Goal: Information Seeking & Learning: Learn about a topic

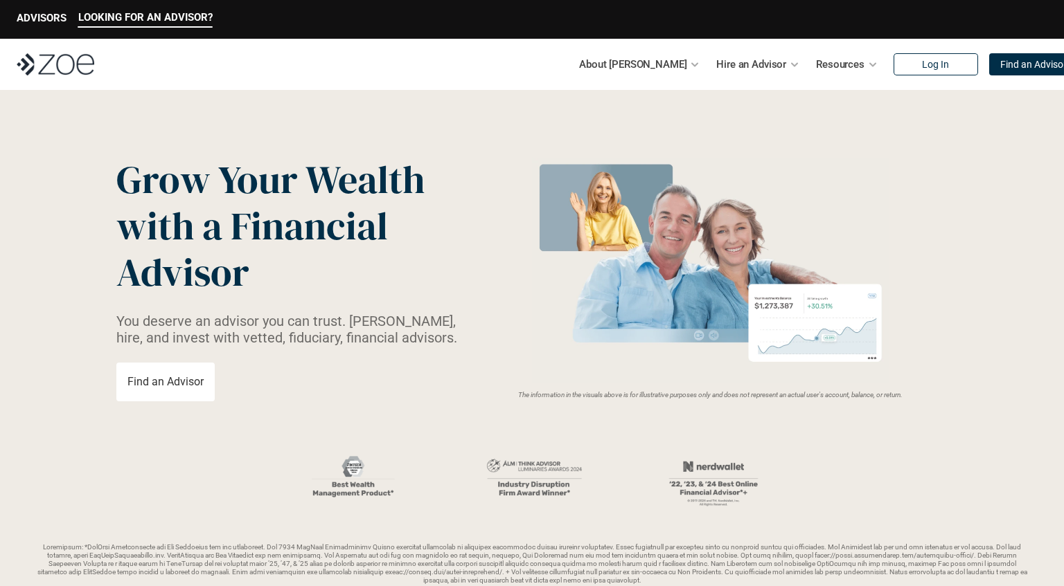
click at [36, 62] on img at bounding box center [56, 64] width 78 height 22
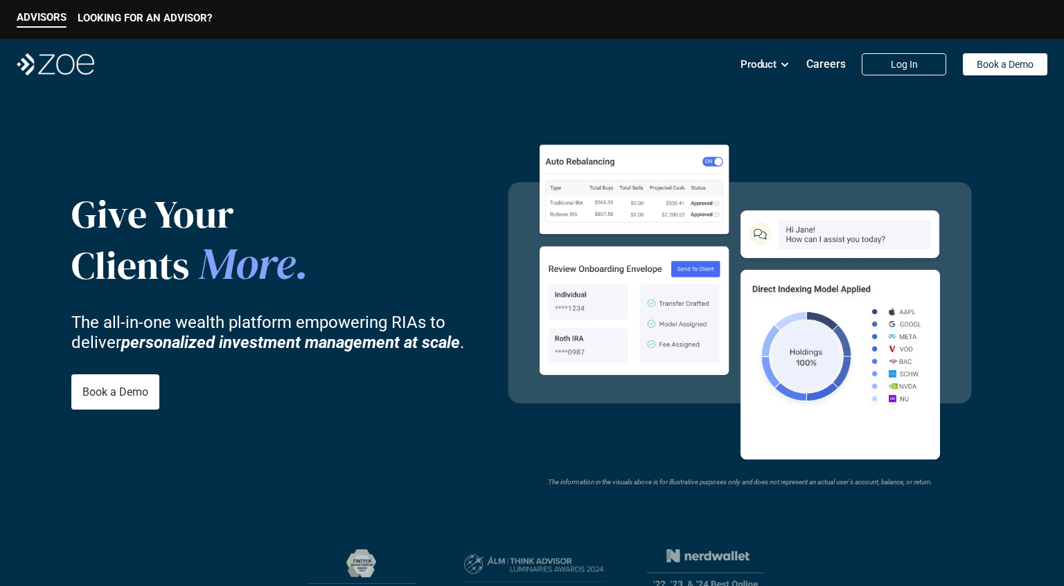
click at [53, 62] on img at bounding box center [56, 64] width 78 height 22
click at [38, 15] on p "ADVISORS" at bounding box center [42, 17] width 50 height 12
click at [95, 13] on p "LOOKING FOR AN ADVISOR?" at bounding box center [145, 18] width 134 height 12
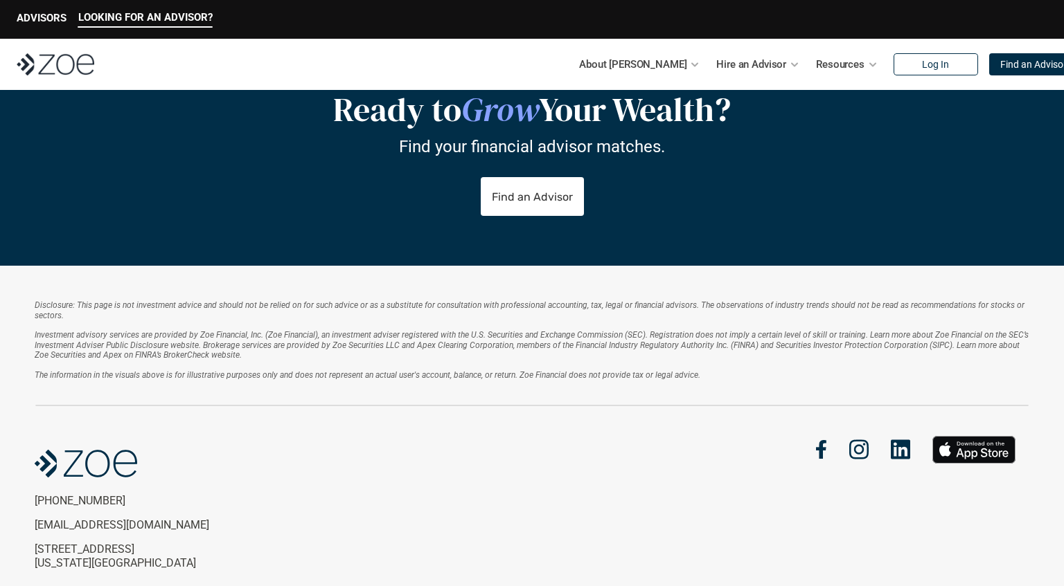
scroll to position [2944, 0]
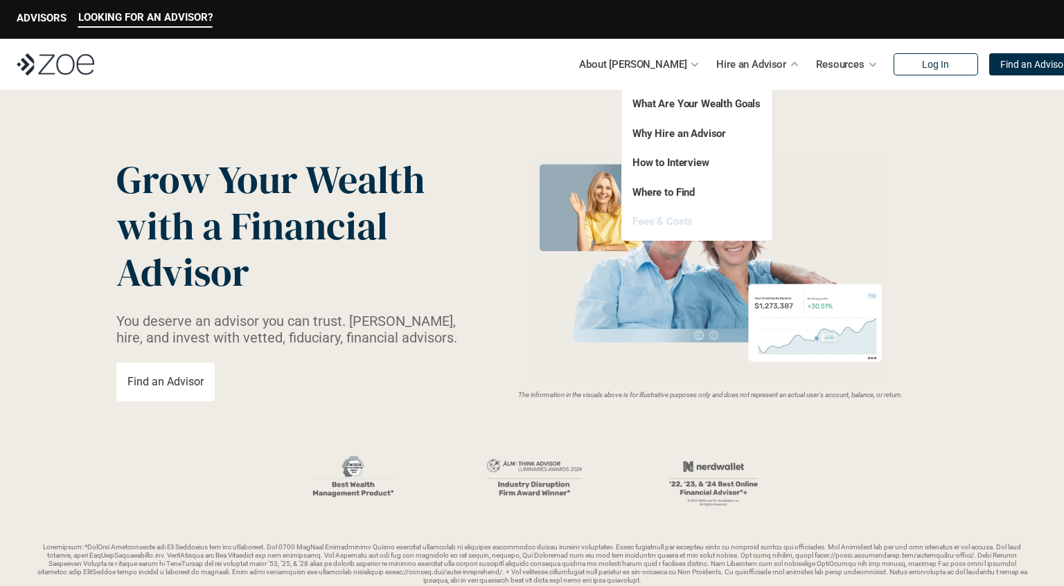
click at [660, 217] on link "Fees & Costs" at bounding box center [662, 221] width 60 height 12
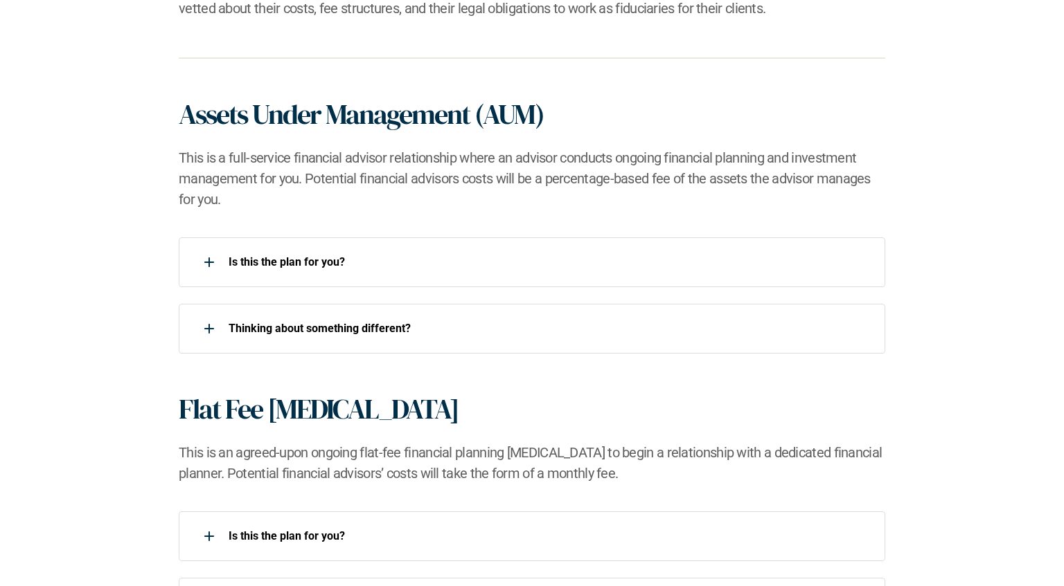
scroll to position [950, 0]
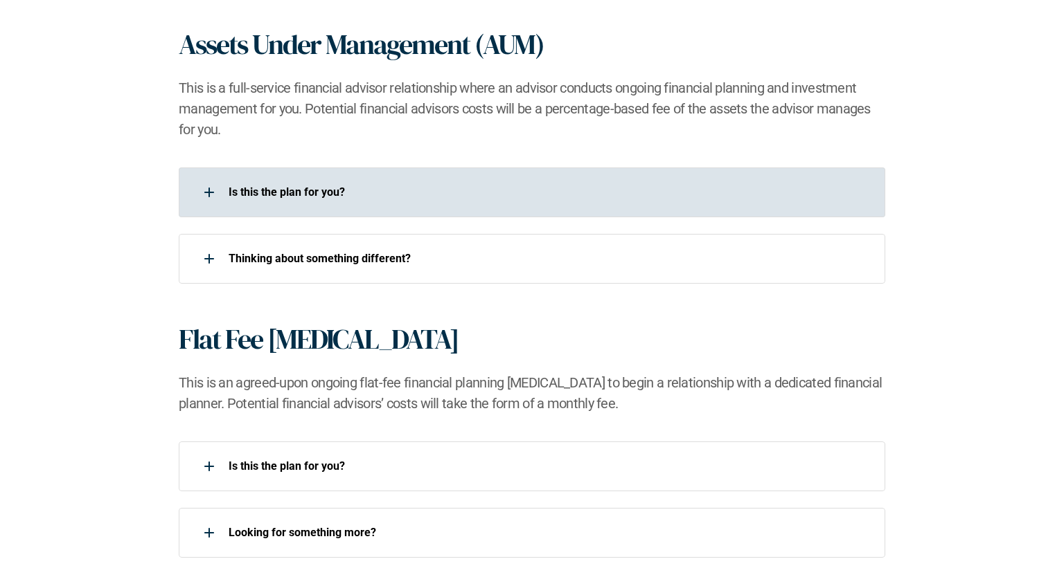
click at [293, 188] on p "Is this the plan for you?​" at bounding box center [547, 192] width 638 height 13
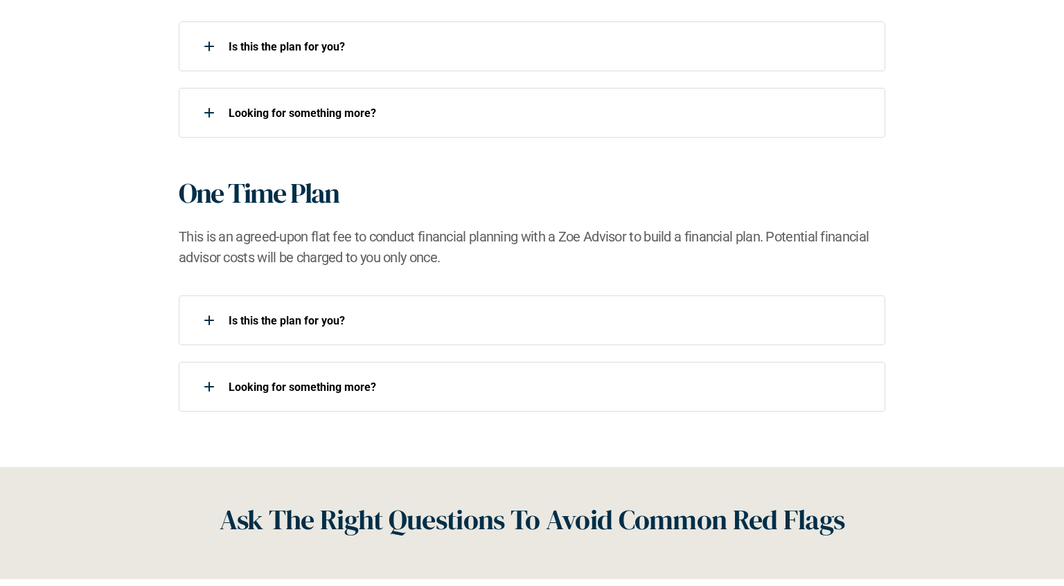
scroll to position [1535, 0]
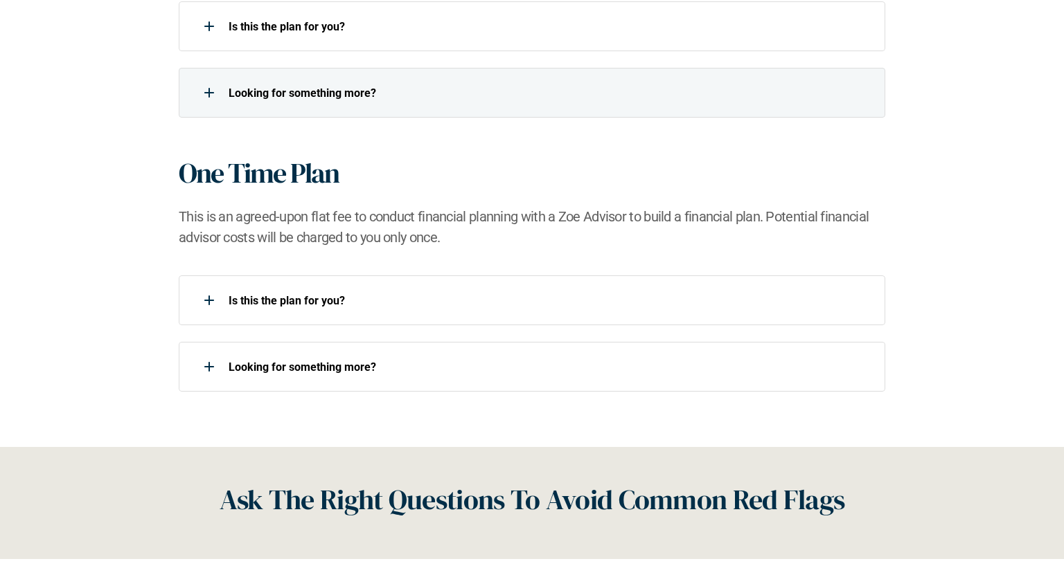
click at [282, 102] on div "Looking for something more?​" at bounding box center [523, 93] width 688 height 28
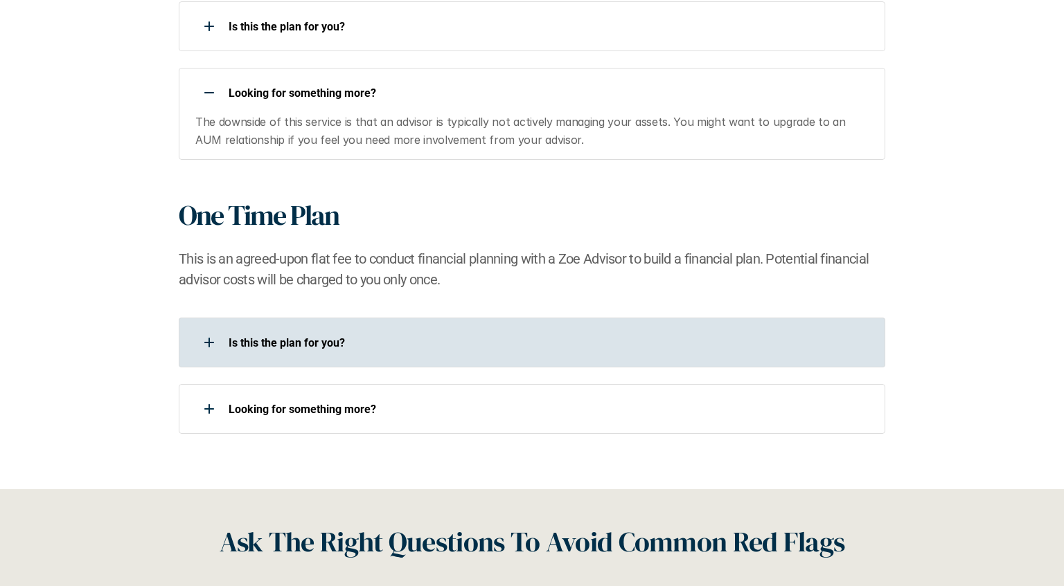
click at [280, 334] on div "Is this the plan for you?​" at bounding box center [523, 343] width 688 height 28
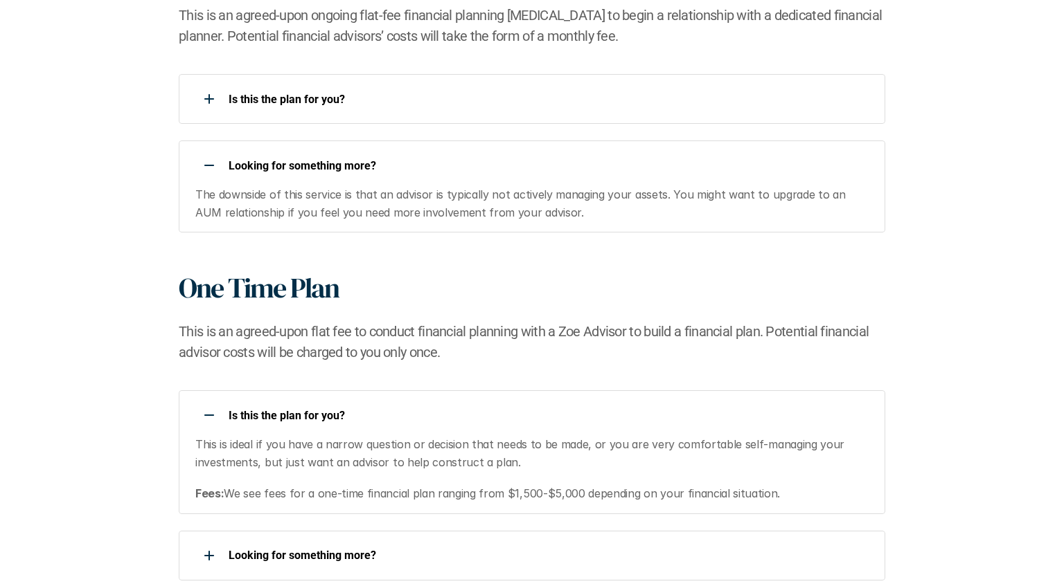
scroll to position [1169, 0]
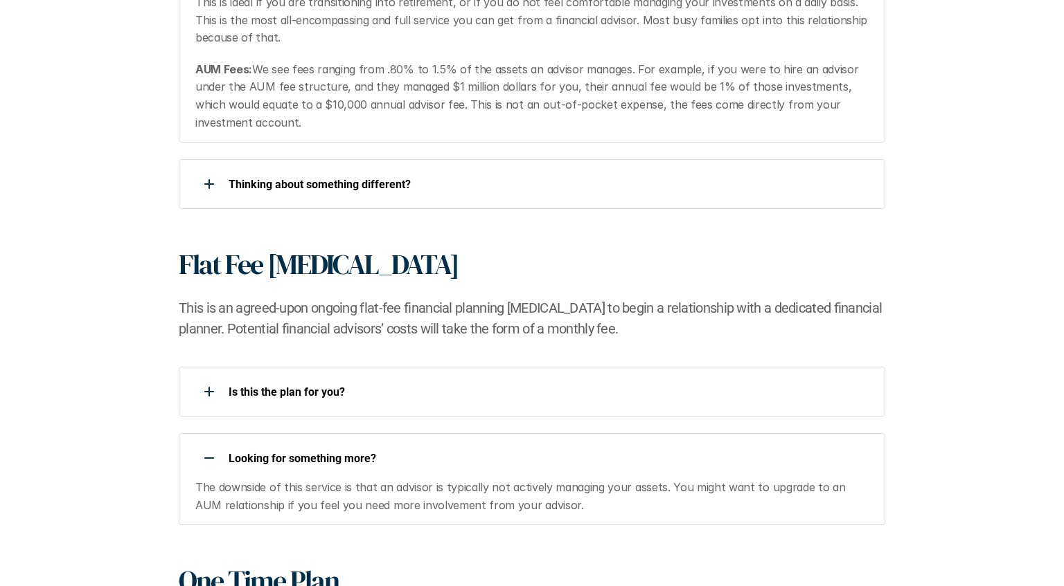
click at [317, 445] on div "Looking for something more?​" at bounding box center [523, 459] width 688 height 28
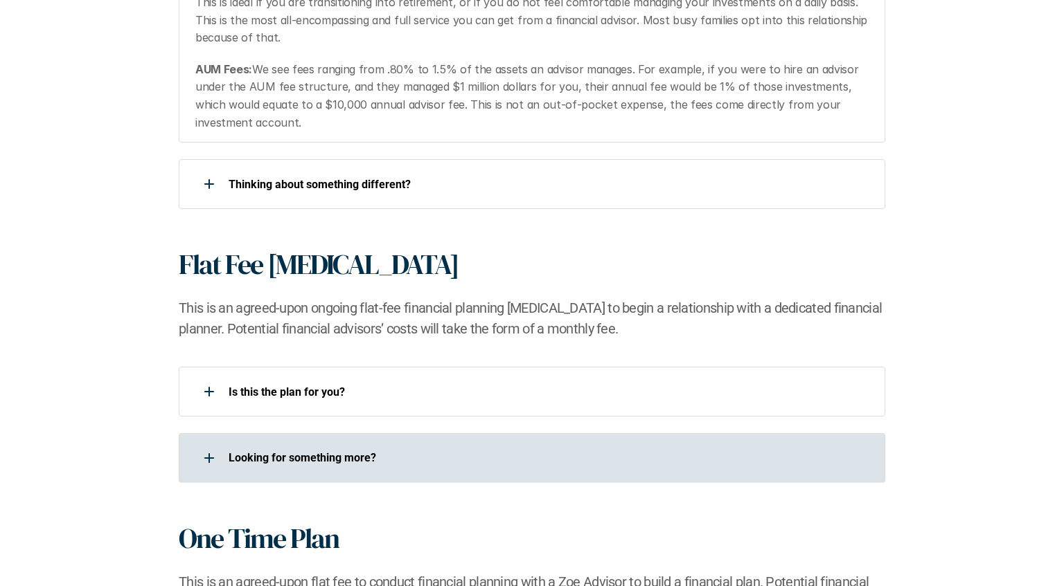
click at [316, 458] on p "Looking for something more?​" at bounding box center [547, 458] width 638 height 13
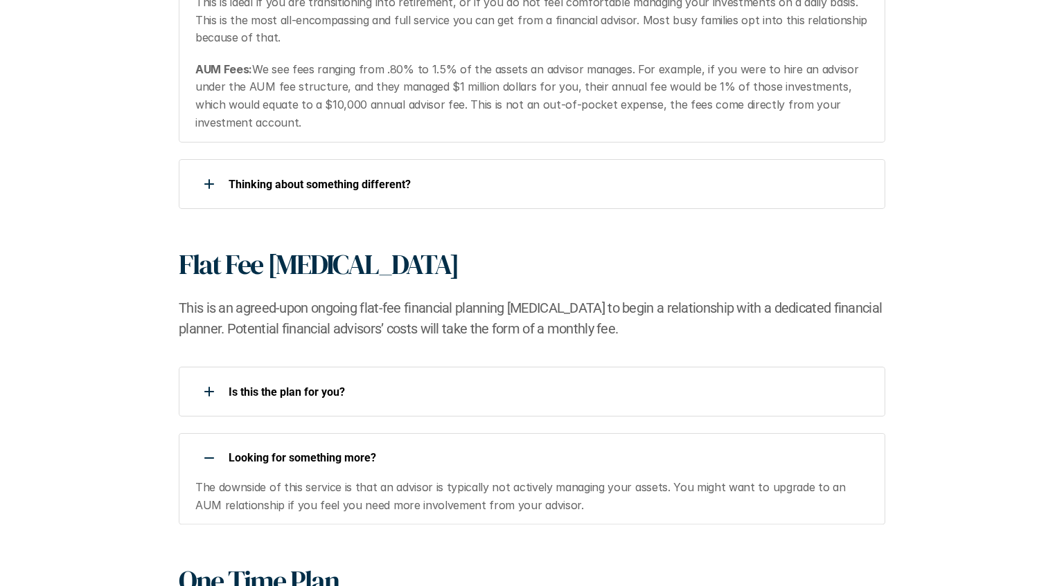
click at [318, 456] on p "Looking for something more?​" at bounding box center [547, 457] width 638 height 13
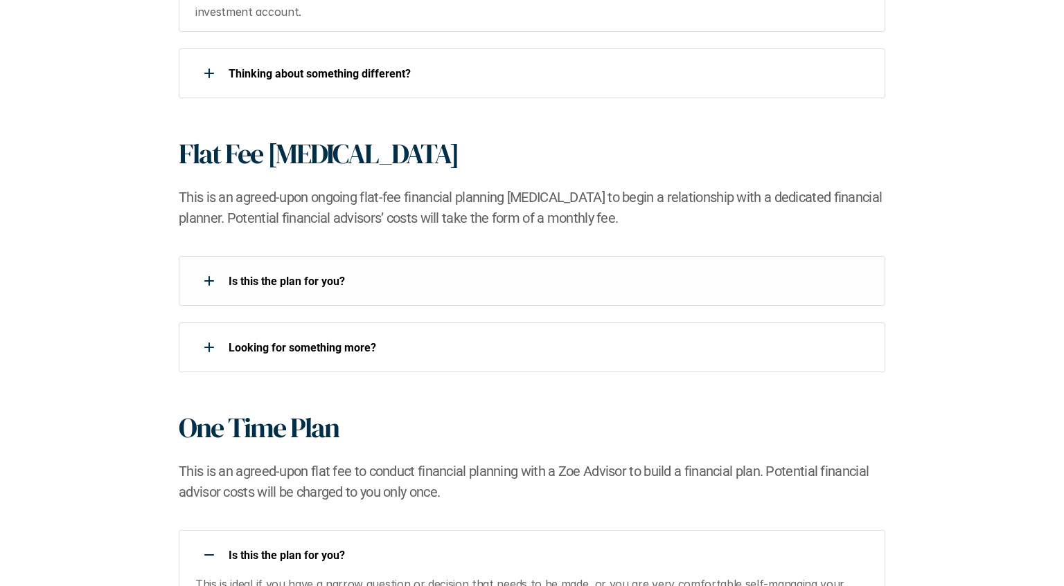
scroll to position [1316, 0]
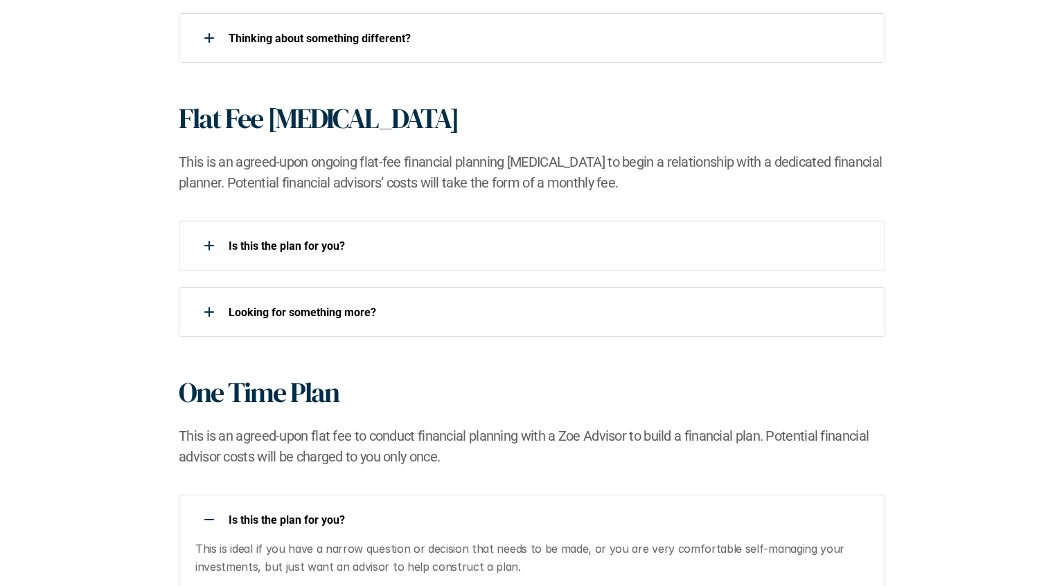
click at [967, 297] on div "Is this the plan for you?​ Looking for something more?​" at bounding box center [532, 279] width 1008 height 116
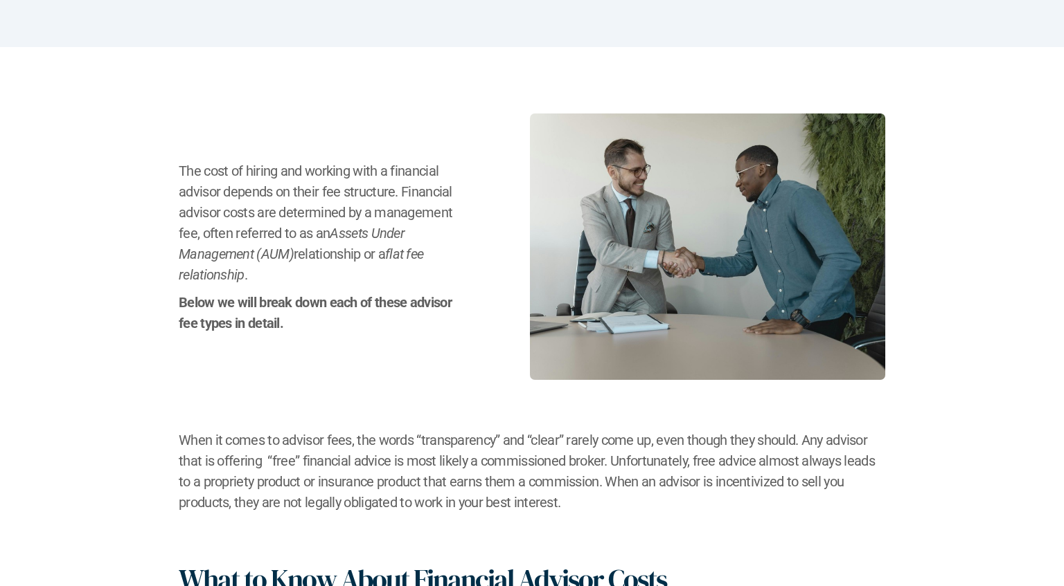
scroll to position [0, 0]
